Goal: Task Accomplishment & Management: Complete application form

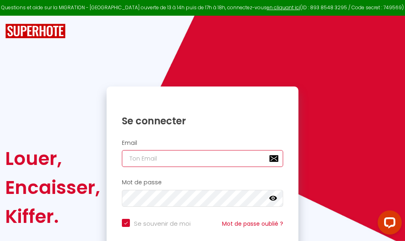
click at [227, 157] on input "email" at bounding box center [202, 158] width 161 height 17
type input "m"
checkbox input "true"
type input "ma"
checkbox input "true"
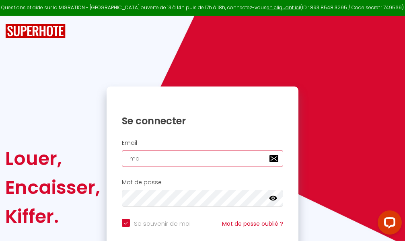
type input "mar"
checkbox input "true"
type input "marc"
checkbox input "true"
type input "marcd"
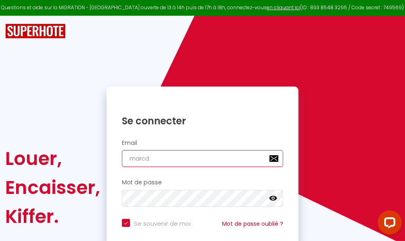
checkbox input "true"
type input "marcdp"
checkbox input "true"
type input "marcdpo"
checkbox input "true"
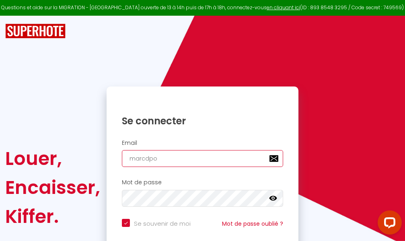
type input "marcdpoz"
checkbox input "true"
type input "marcdpoz."
checkbox input "true"
type input "marcdpoz.l"
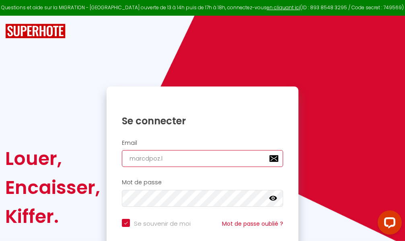
checkbox input "true"
type input "marcdpoz.lo"
checkbox input "true"
type input "marcdpoz.loc"
checkbox input "true"
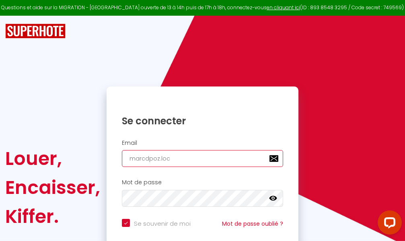
type input "marcdpoz.loca"
checkbox input "true"
type input "marcdpoz.locat"
checkbox input "true"
type input "marcdpoz.locati"
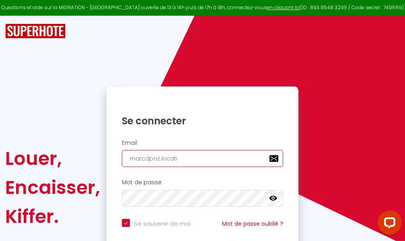
checkbox input "true"
type input "marcdpoz.locatio"
checkbox input "true"
type input "marcdpoz.location"
checkbox input "true"
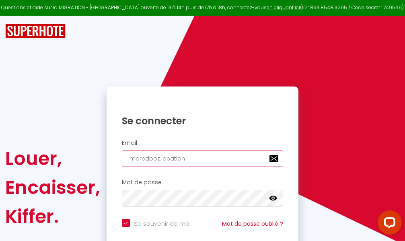
type input "marcdpoz.location@"
checkbox input "true"
type input "marcdpoz.location@g"
checkbox input "true"
type input "marcdpoz.location@gm"
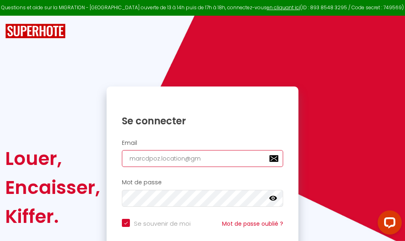
checkbox input "true"
type input "marcdpoz.location@gma"
checkbox input "true"
type input "marcdpoz.location@gmai"
checkbox input "true"
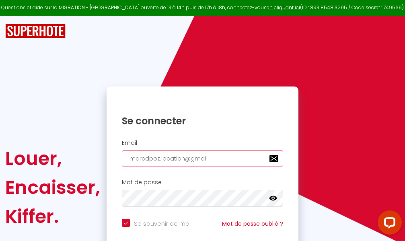
type input "[EMAIL_ADDRESS]"
checkbox input "true"
type input "[EMAIL_ADDRESS]."
checkbox input "true"
type input "marcdpoz.location@gmail.c"
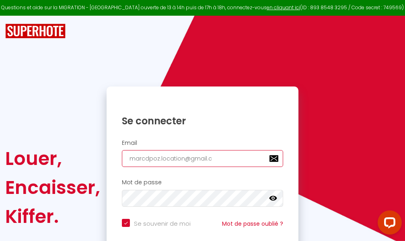
checkbox input "true"
type input "[EMAIL_ADDRESS][DOMAIN_NAME]"
checkbox input "true"
type input "[EMAIL_ADDRESS][DOMAIN_NAME]"
checkbox input "true"
